Goal: Transaction & Acquisition: Obtain resource

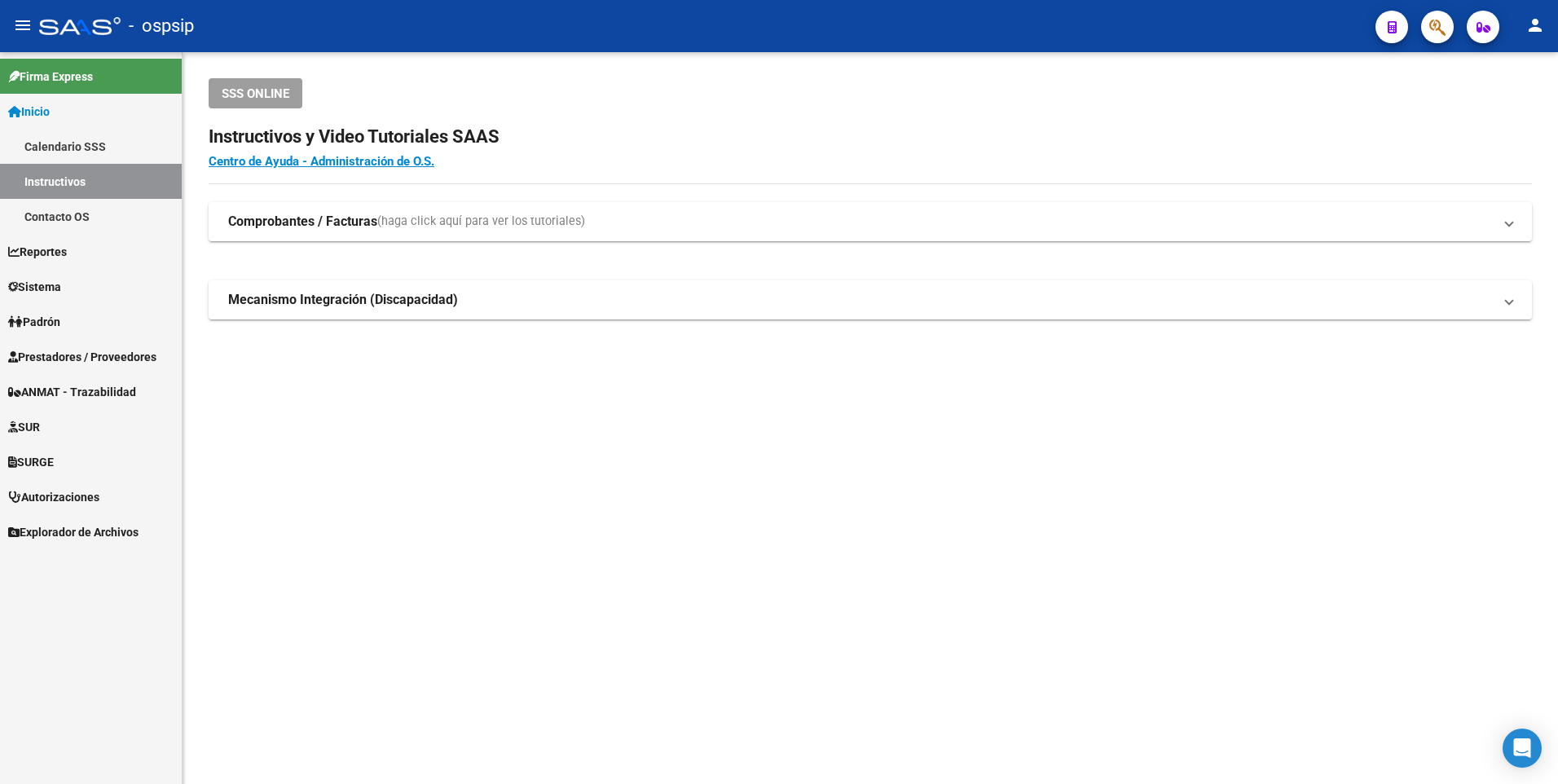
click at [76, 358] on span "Prestadores / Proveedores" at bounding box center [82, 357] width 148 height 18
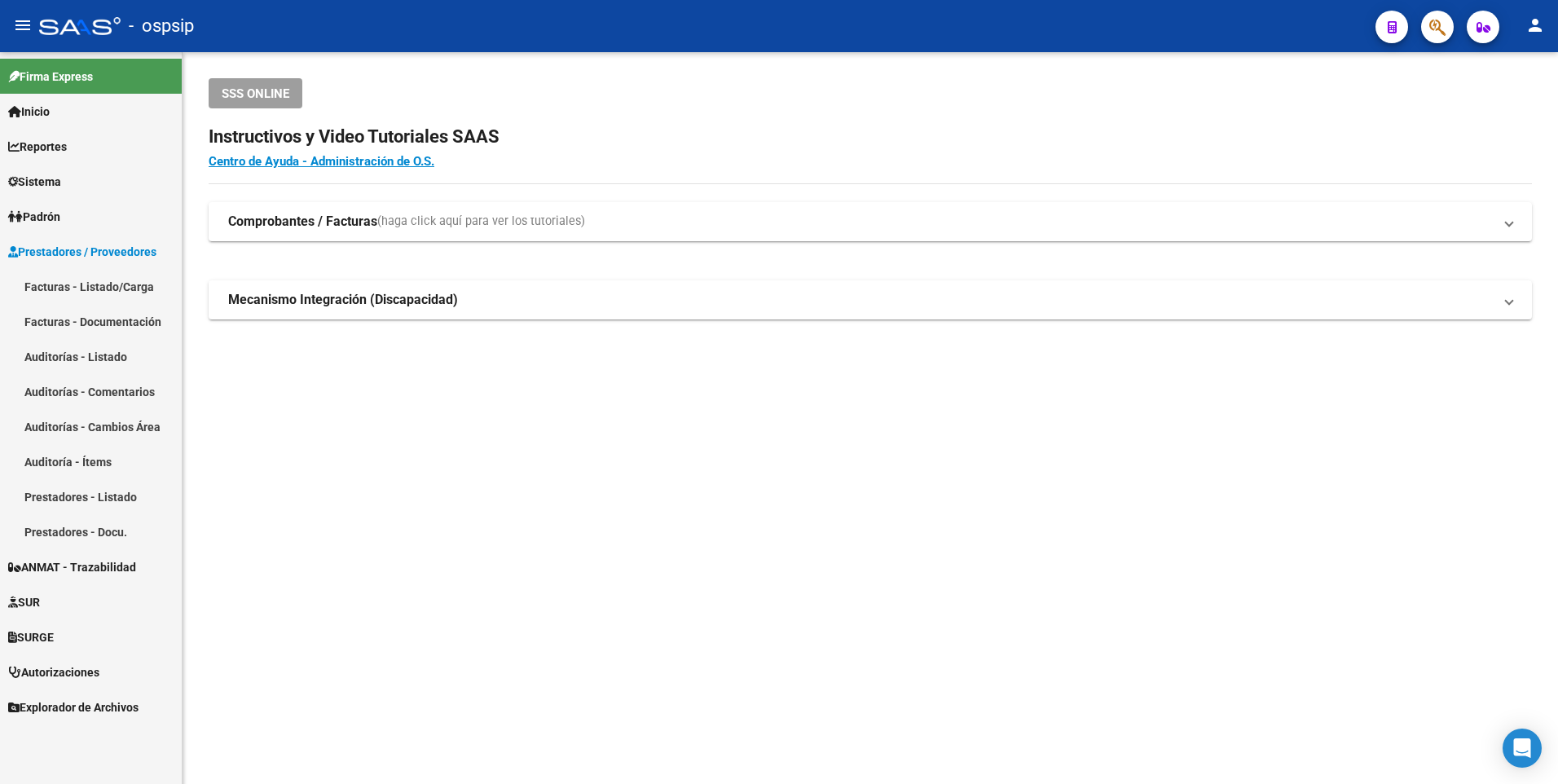
click at [92, 283] on link "Facturas - Listado/Carga" at bounding box center [91, 286] width 182 height 35
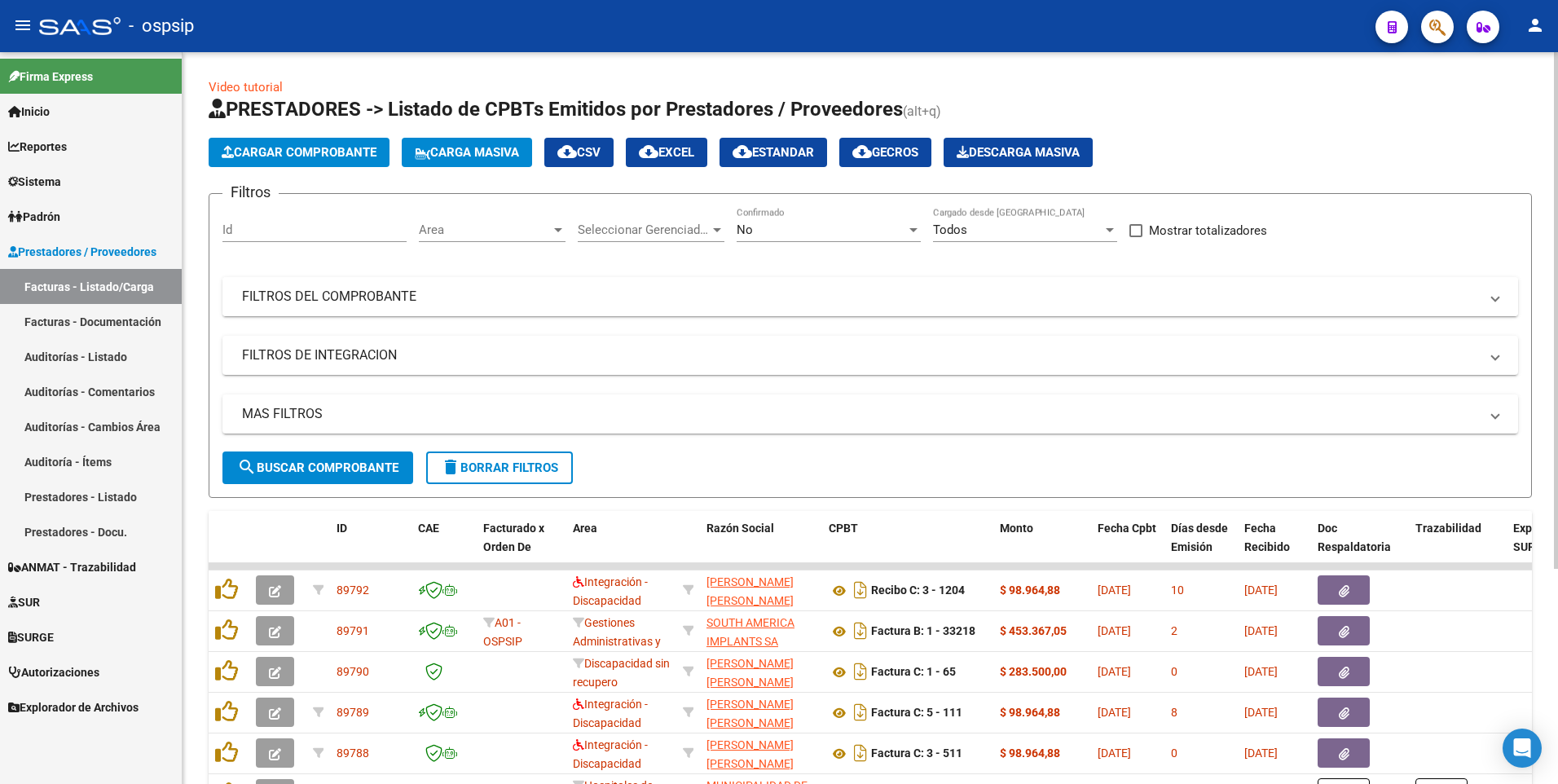
click at [372, 297] on mat-panel-title "FILTROS DEL COMPROBANTE" at bounding box center [860, 297] width 1237 height 18
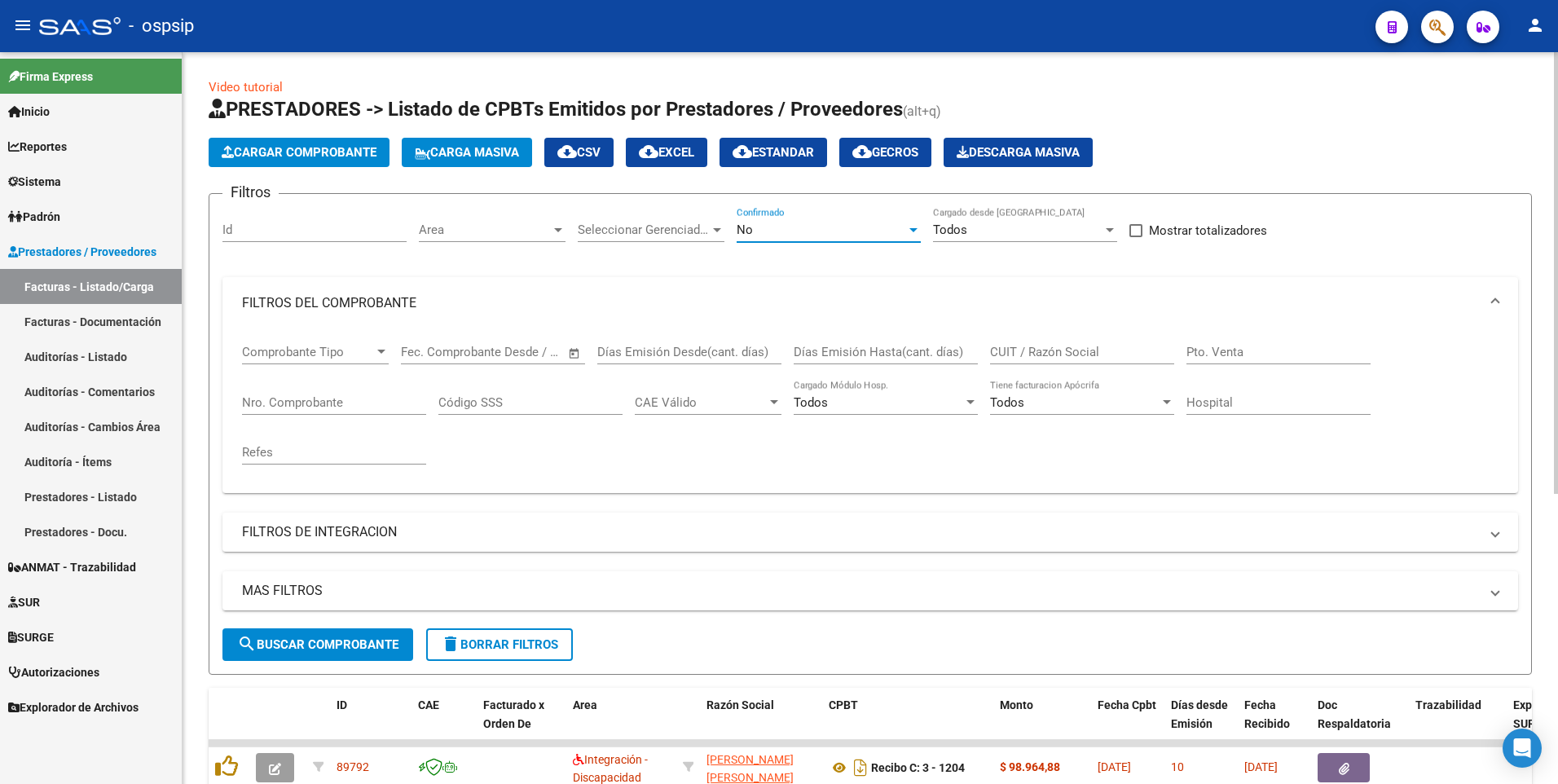
click at [785, 223] on div "No" at bounding box center [821, 230] width 169 height 15
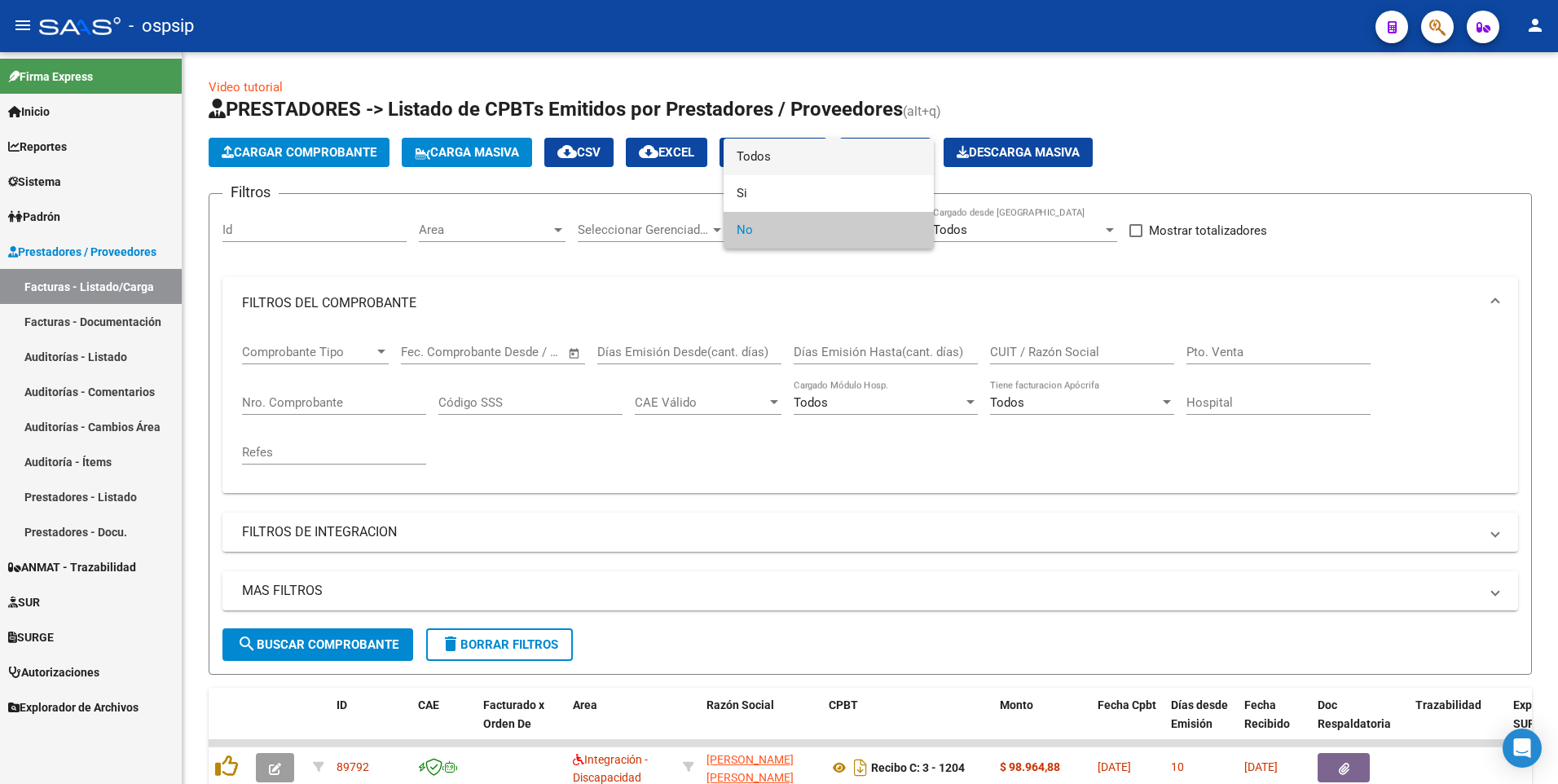
click at [779, 160] on span "Todos" at bounding box center [829, 156] width 184 height 36
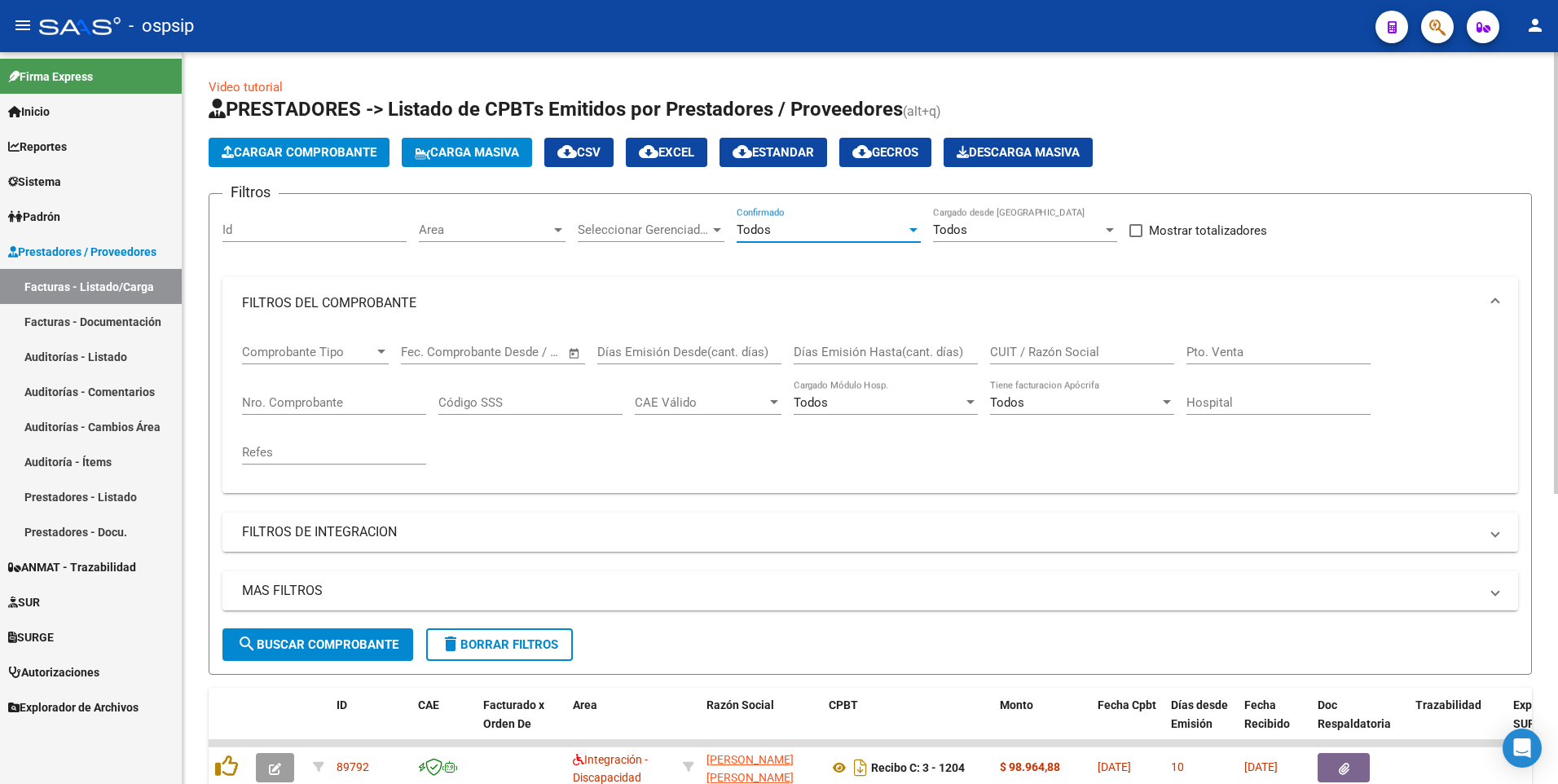
click at [318, 407] on input "Nro. Comprobante" at bounding box center [334, 402] width 184 height 15
click at [803, 239] on div "Todos Confirmado" at bounding box center [829, 225] width 184 height 35
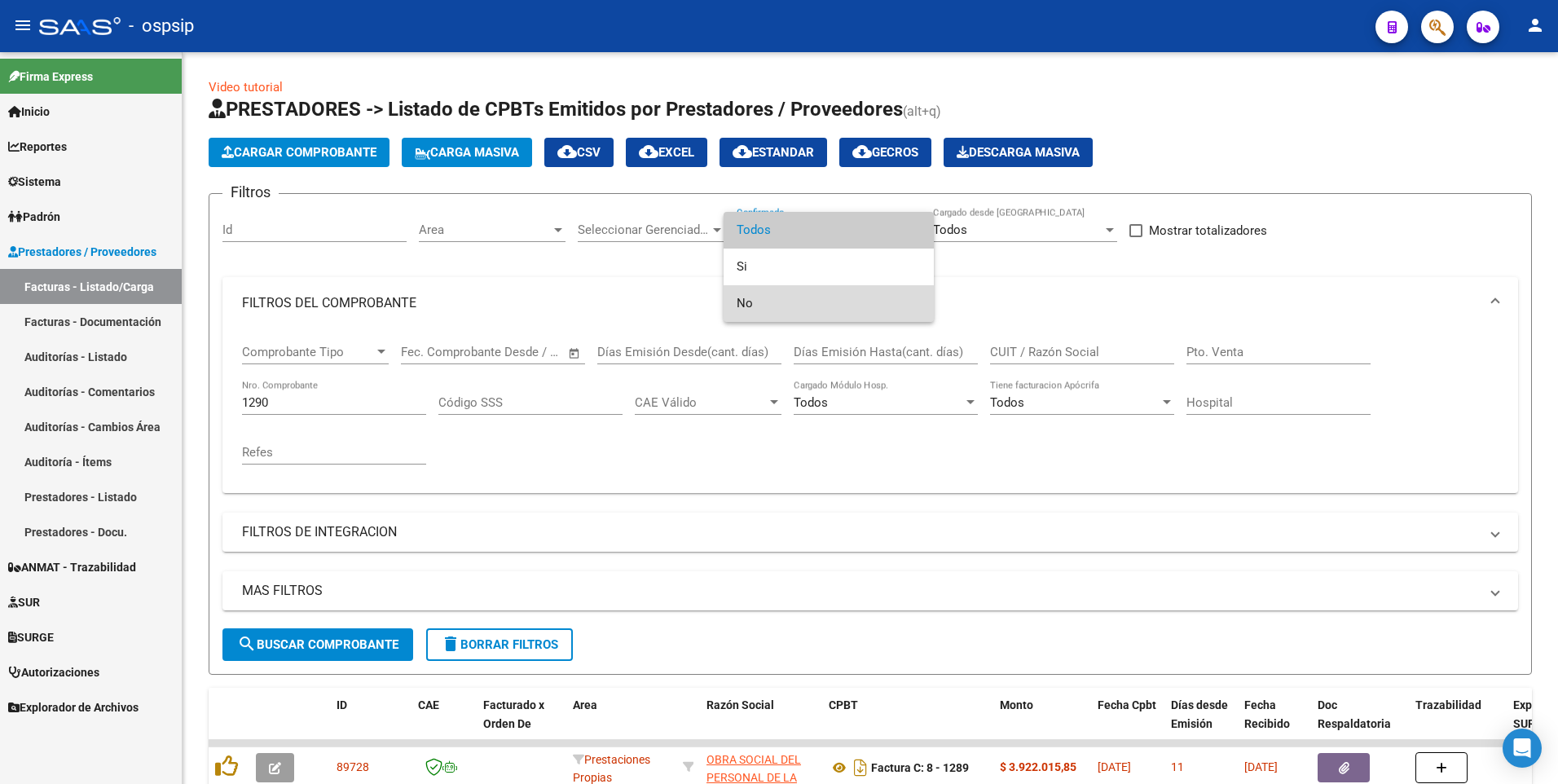
click at [753, 289] on span "No" at bounding box center [829, 304] width 184 height 36
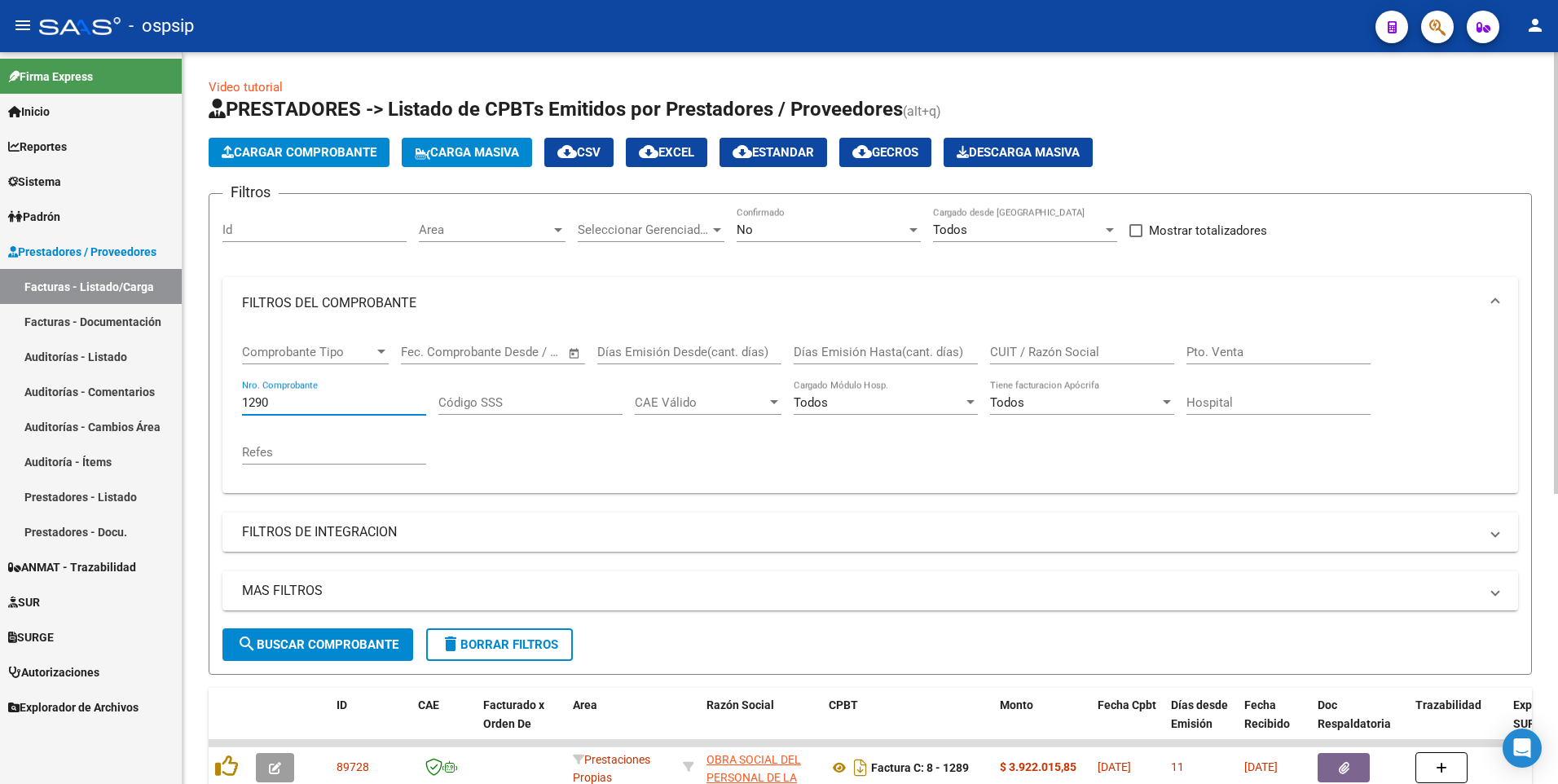
click at [307, 401] on input "1290" at bounding box center [334, 402] width 184 height 15
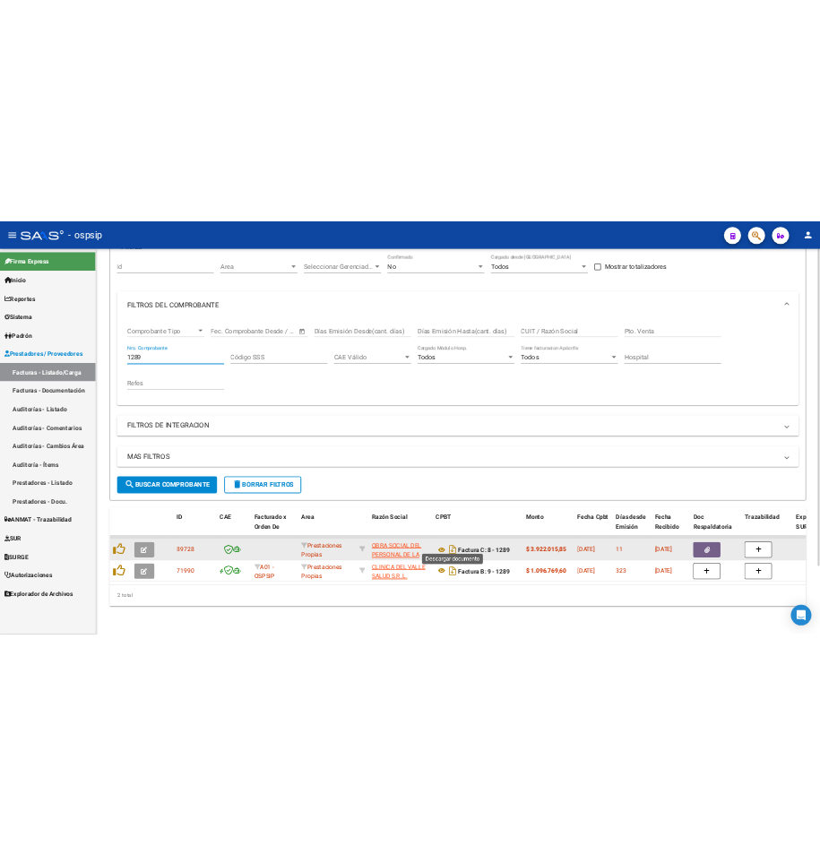
scroll to position [171, 0]
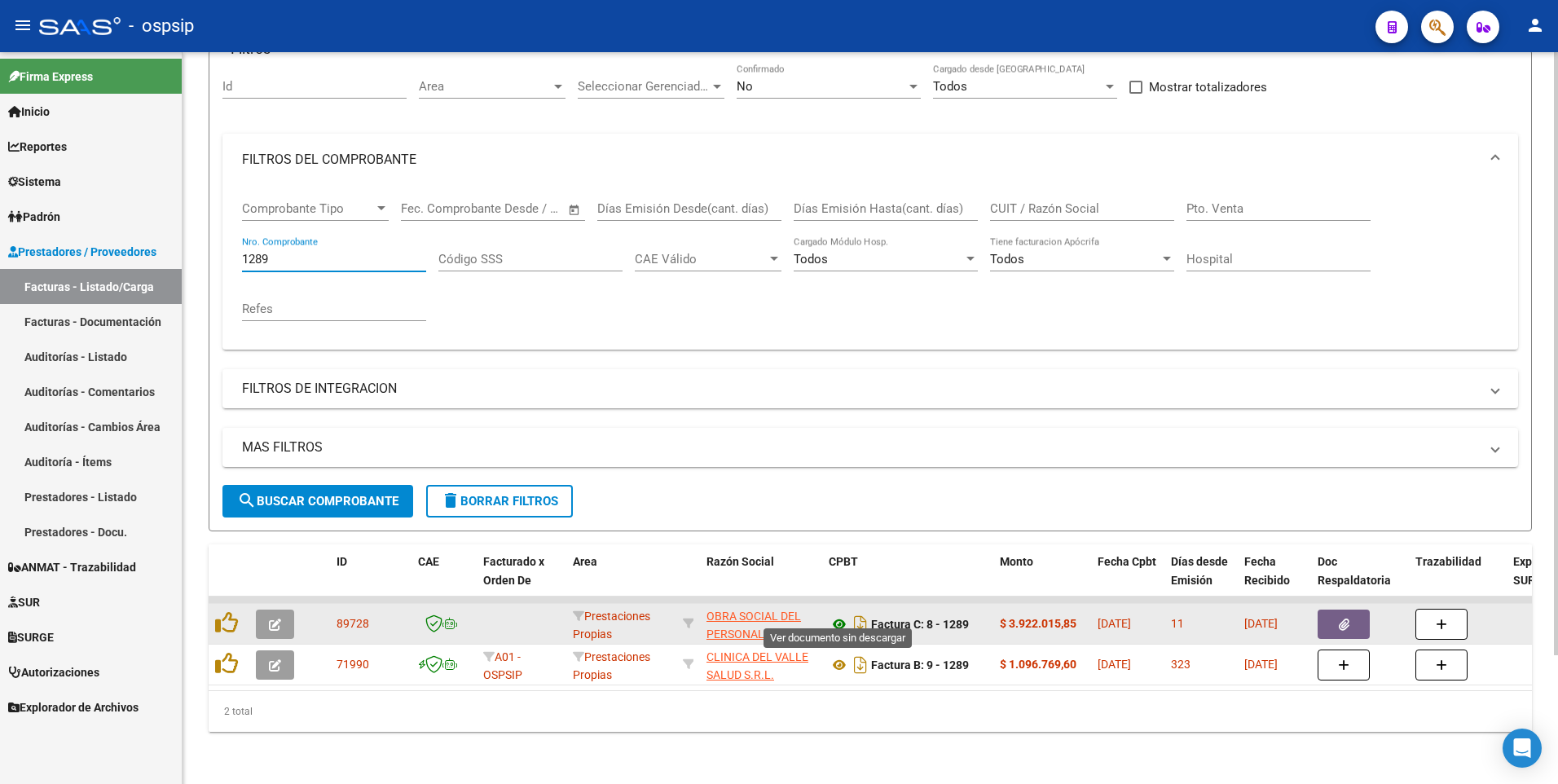
type input "1289"
click at [841, 614] on icon at bounding box center [839, 623] width 21 height 19
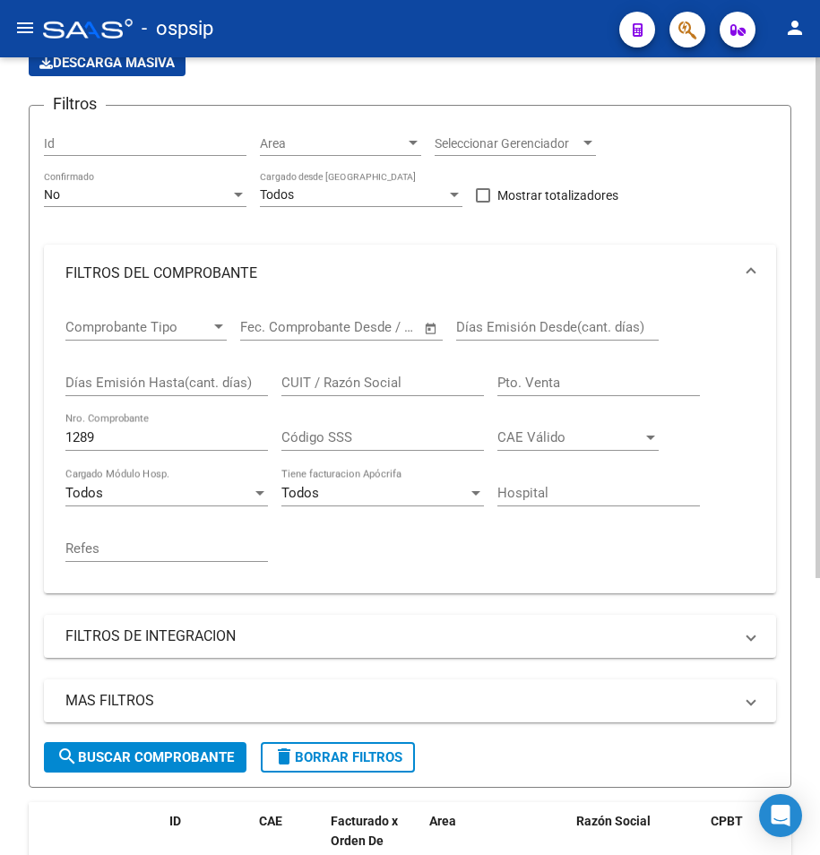
scroll to position [131, 0]
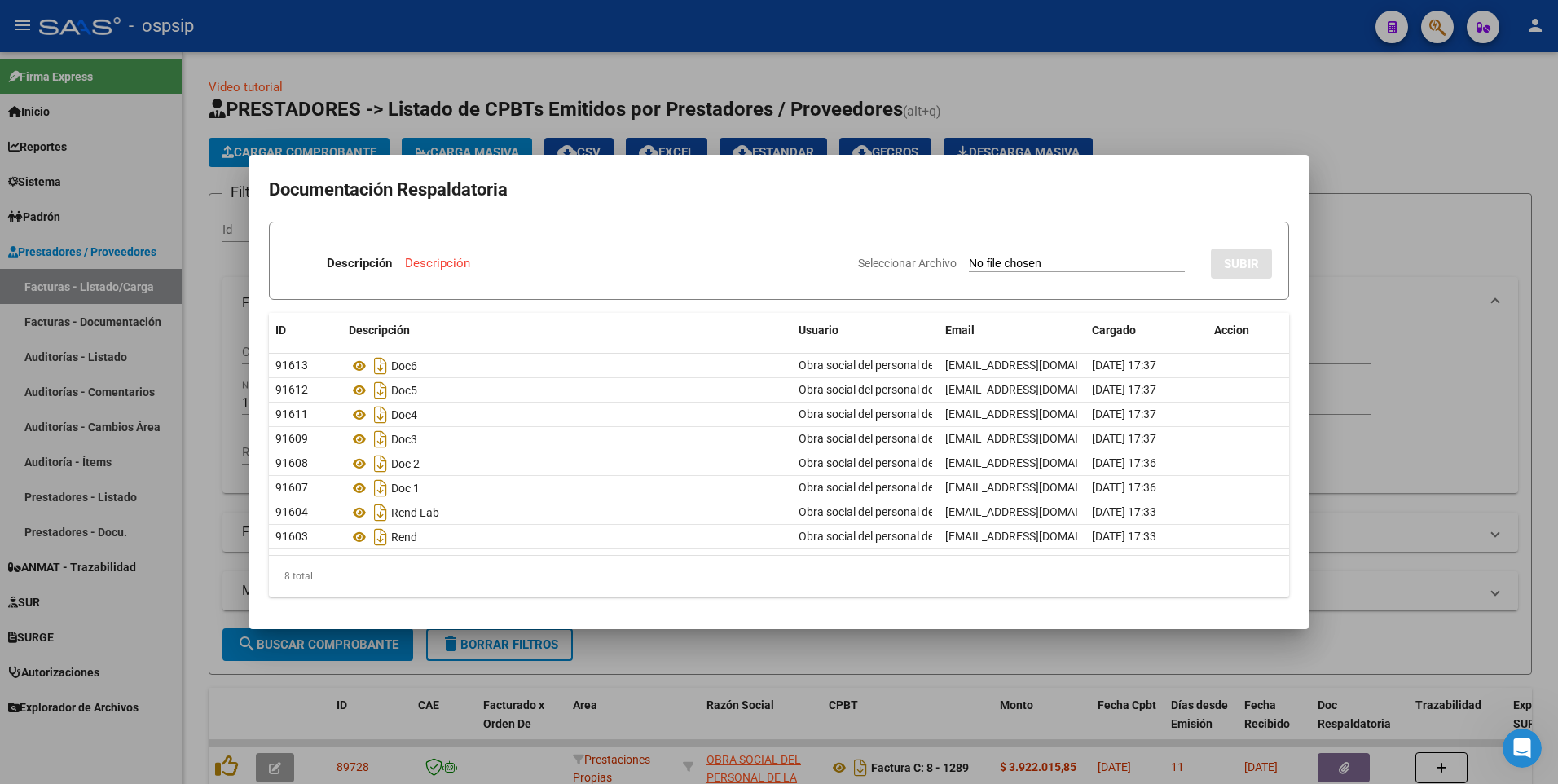
scroll to position [106, 0]
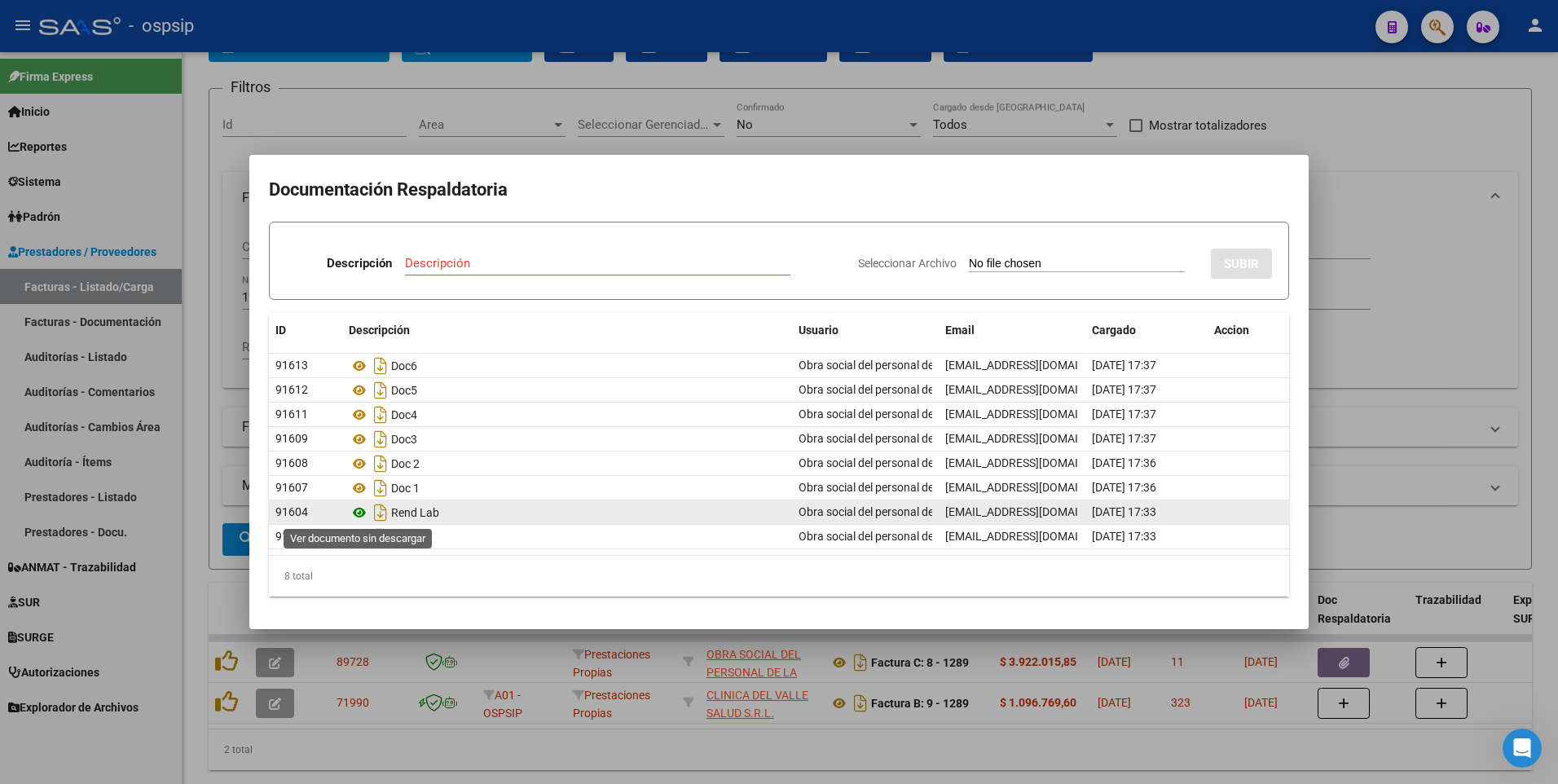
click at [359, 511] on icon at bounding box center [358, 512] width 21 height 19
